Goal: Navigation & Orientation: Find specific page/section

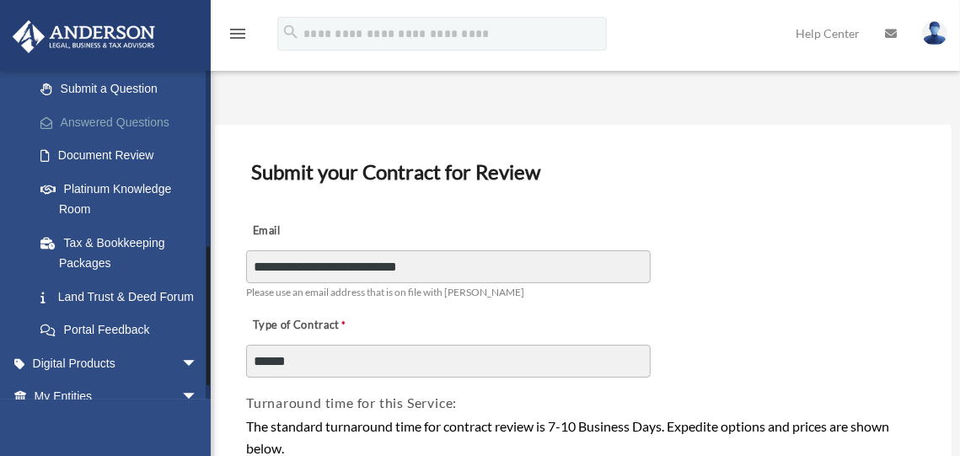
scroll to position [440, 0]
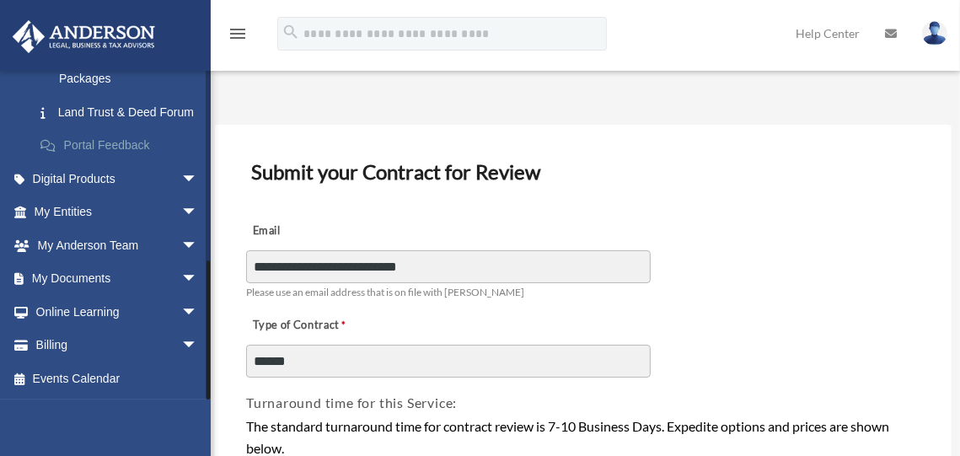
click at [122, 147] on link "Portal Feedback" at bounding box center [124, 146] width 200 height 34
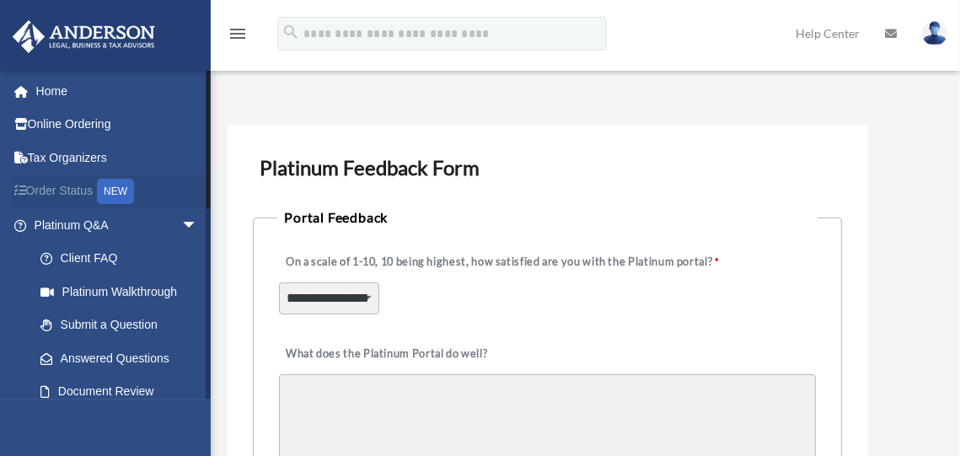
click at [77, 193] on link "Order Status NEW" at bounding box center [117, 191] width 211 height 35
click at [131, 191] on div "NEW" at bounding box center [115, 191] width 37 height 25
click at [57, 192] on link "Order Status NEW" at bounding box center [117, 191] width 211 height 35
click at [24, 192] on icon at bounding box center [25, 191] width 3 height 12
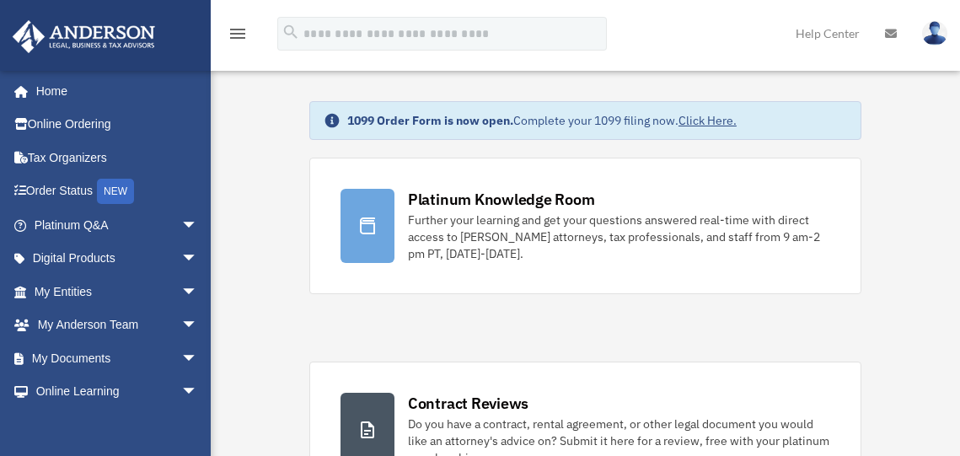
scroll to position [85, 0]
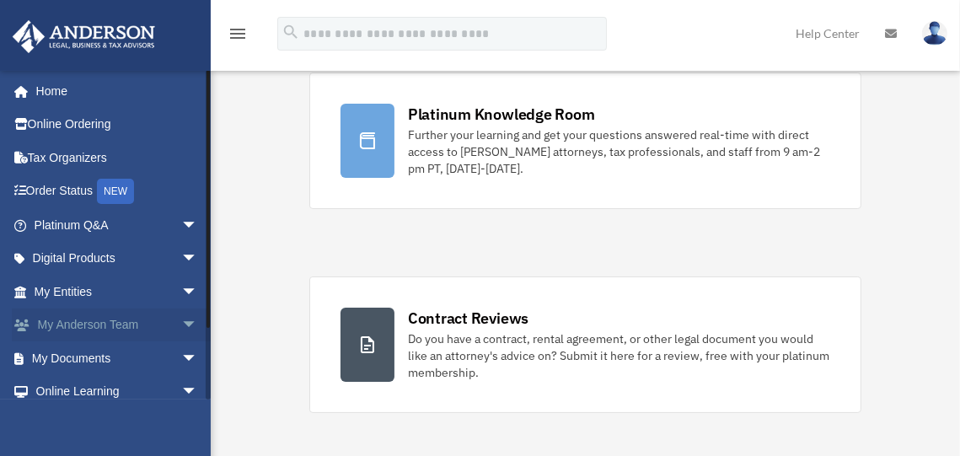
click at [181, 322] on span "arrow_drop_down" at bounding box center [198, 325] width 34 height 35
click at [158, 360] on link "My Anderson Team" at bounding box center [124, 358] width 200 height 34
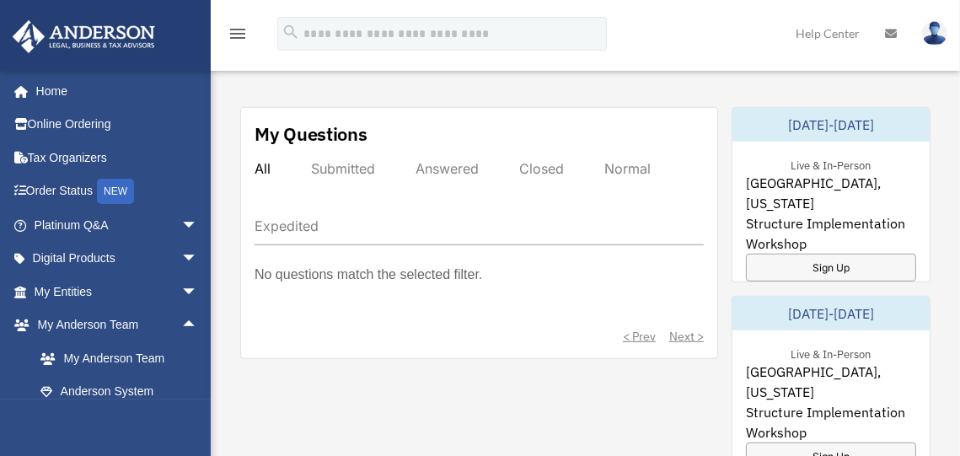
scroll to position [484, 0]
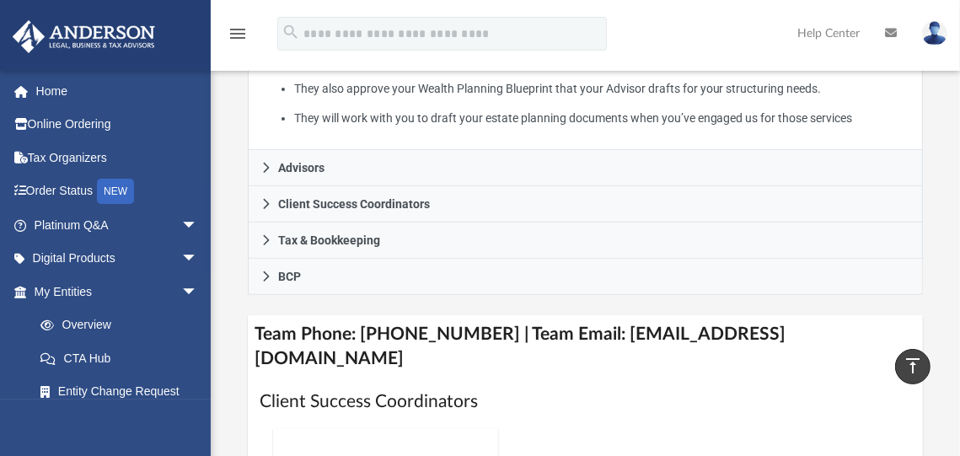
scroll to position [504, 0]
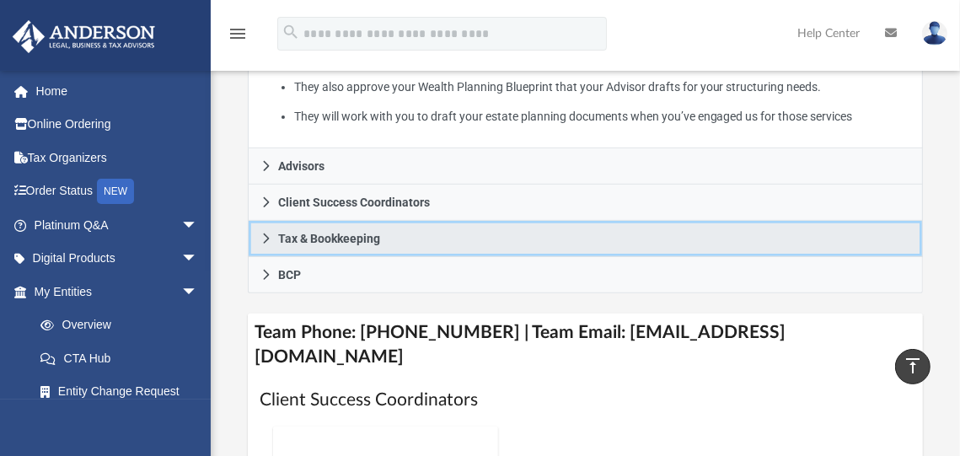
click at [318, 234] on span "Tax & Bookkeeping" at bounding box center [329, 239] width 102 height 12
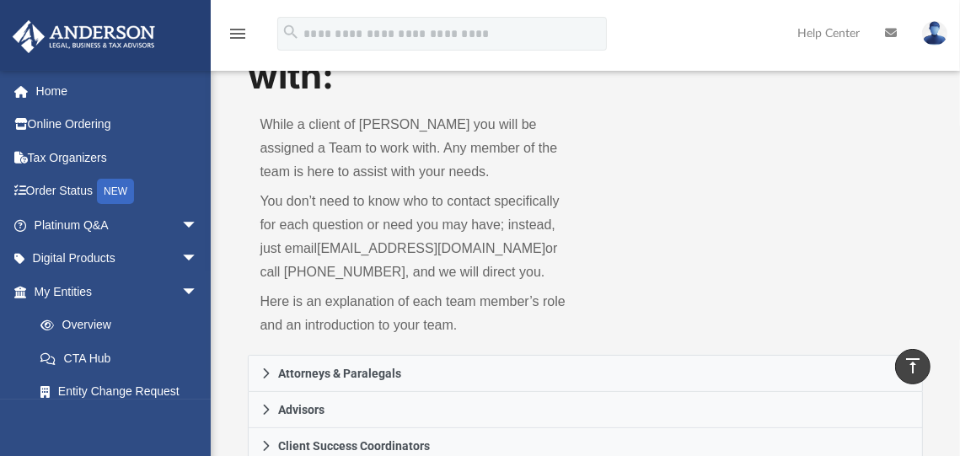
scroll to position [51, 0]
